Goal: Task Accomplishment & Management: Use online tool/utility

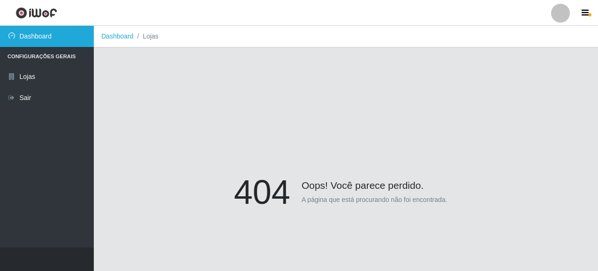
click at [43, 40] on link "Dashboard" at bounding box center [47, 36] width 94 height 21
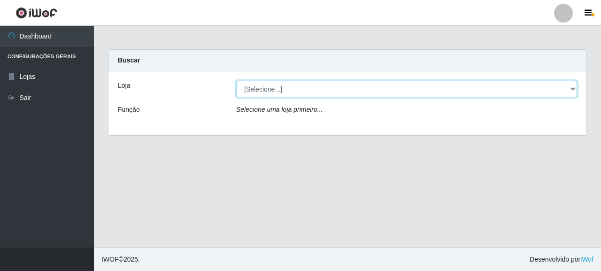
drag, startPoint x: 255, startPoint y: 90, endPoint x: 256, endPoint y: 95, distance: 5.2
click at [255, 90] on select "[Selecione...] Supermercado Queiroz - [GEOGRAPHIC_DATA]" at bounding box center [406, 89] width 341 height 16
select select "496"
click at [236, 81] on select "[Selecione...] Supermercado Queiroz - [GEOGRAPHIC_DATA]" at bounding box center [406, 89] width 341 height 16
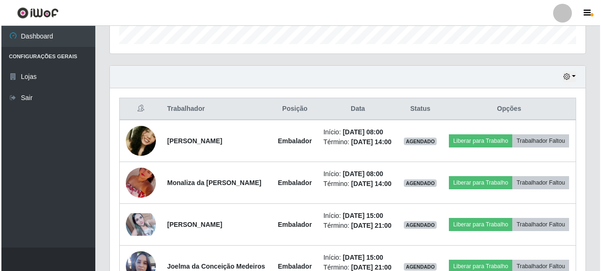
scroll to position [375, 0]
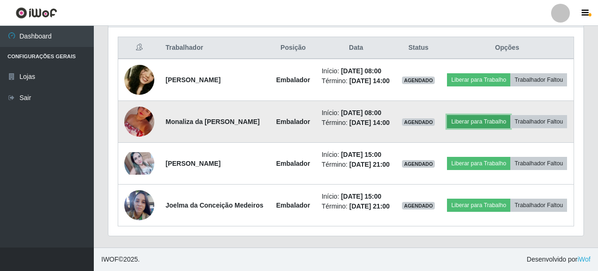
click at [510, 115] on button "Liberar para Trabalho" at bounding box center [478, 121] width 63 height 13
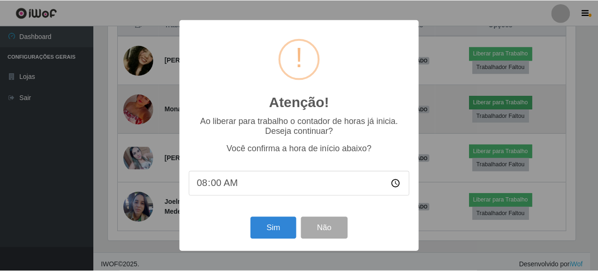
scroll to position [195, 470]
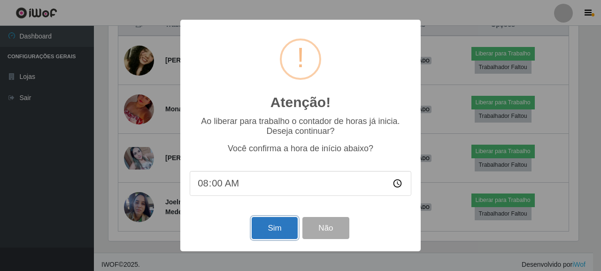
click at [274, 231] on button "Sim" at bounding box center [274, 228] width 46 height 22
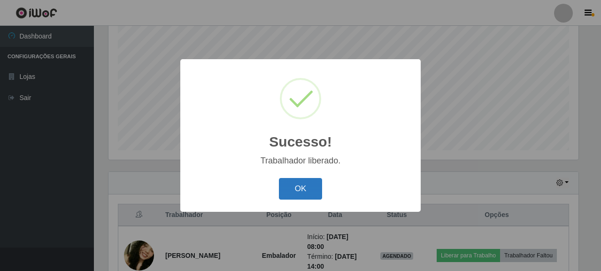
click at [301, 194] on button "OK" at bounding box center [301, 189] width 44 height 22
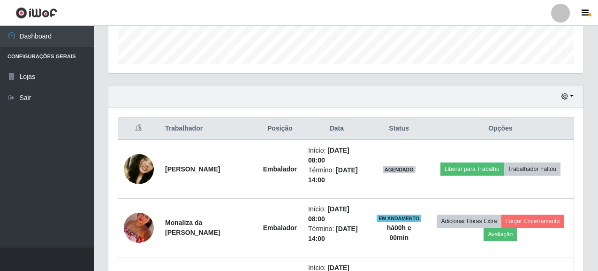
scroll to position [279, 0]
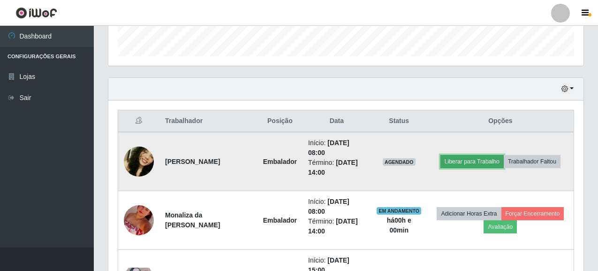
click at [502, 162] on button "Liberar para Trabalho" at bounding box center [472, 161] width 63 height 13
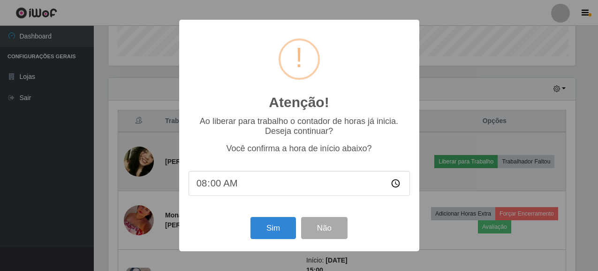
scroll to position [195, 470]
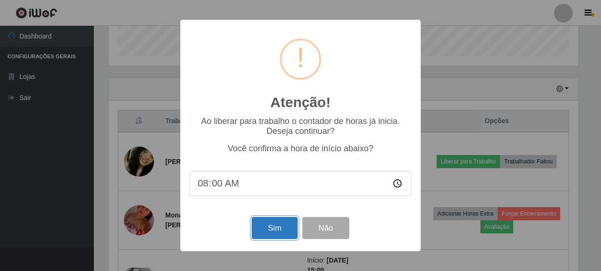
click at [273, 235] on button "Sim" at bounding box center [274, 228] width 46 height 22
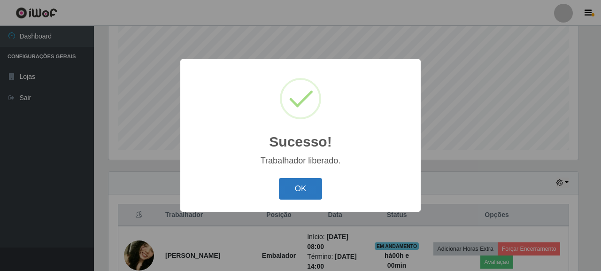
click at [305, 188] on button "OK" at bounding box center [301, 189] width 44 height 22
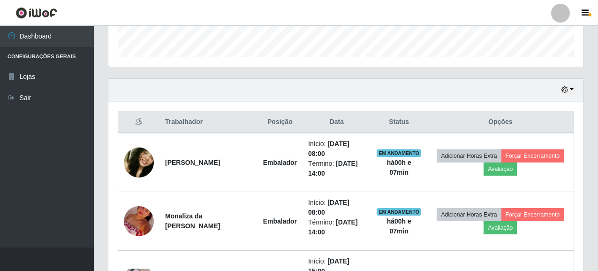
scroll to position [279, 0]
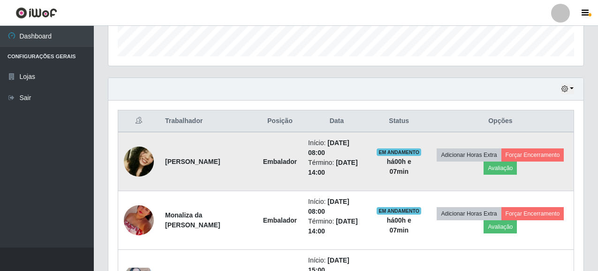
click at [165, 159] on td "[PERSON_NAME]" at bounding box center [209, 161] width 98 height 59
drag, startPoint x: 165, startPoint y: 159, endPoint x: 241, endPoint y: 162, distance: 75.6
click at [220, 162] on strong "[PERSON_NAME]" at bounding box center [192, 162] width 55 height 8
copy strong "[PERSON_NAME]"
click at [214, 190] on td "[PERSON_NAME]" at bounding box center [209, 161] width 98 height 59
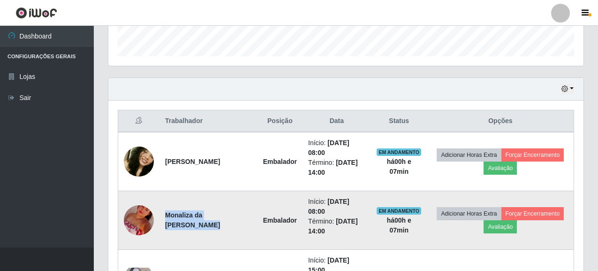
drag, startPoint x: 167, startPoint y: 217, endPoint x: 246, endPoint y: 218, distance: 79.3
click at [246, 218] on td "Monaliza da [PERSON_NAME]" at bounding box center [209, 220] width 98 height 59
copy strong "Monaliza da [PERSON_NAME]"
